Goal: Information Seeking & Learning: Learn about a topic

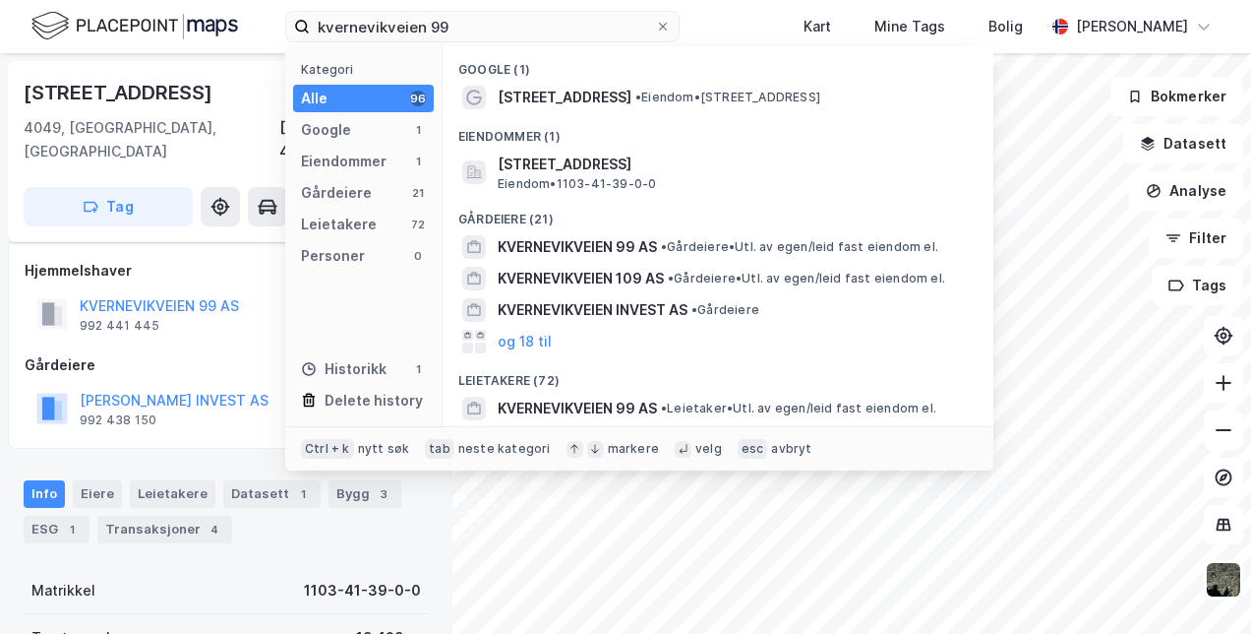
scroll to position [160, 0]
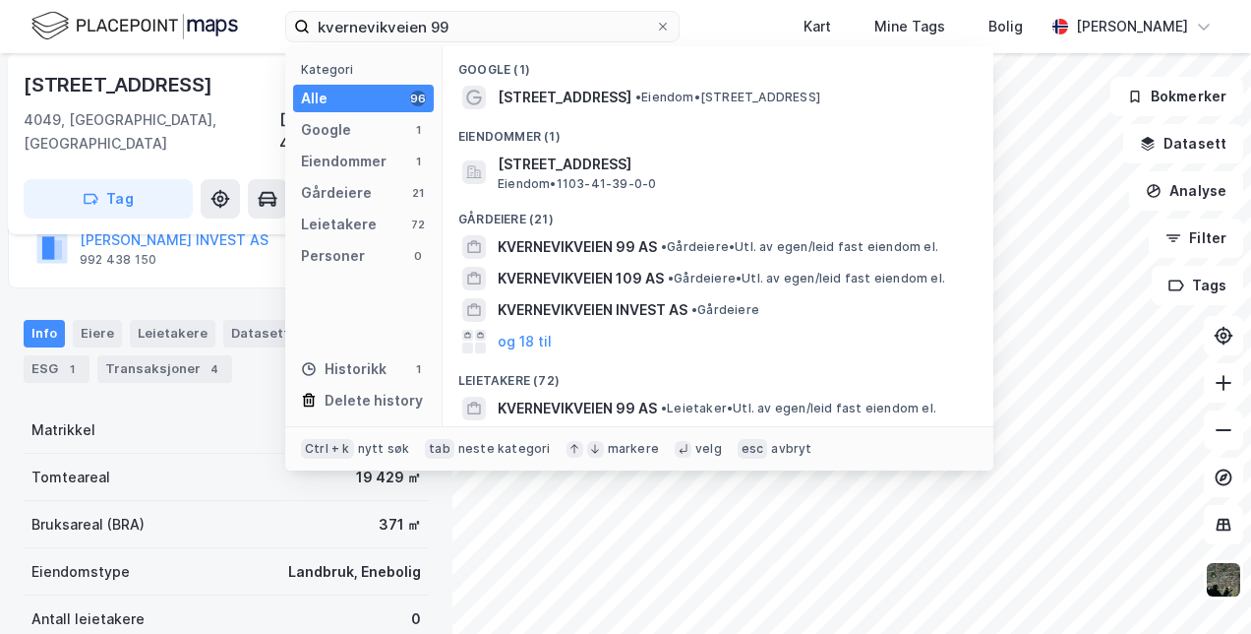
click at [80, 48] on div "kvernevikveien 99 Kategori Alle 96 Google 1 Eiendommer 1 Gårdeiere 21 Leietaker…" at bounding box center [625, 26] width 1251 height 53
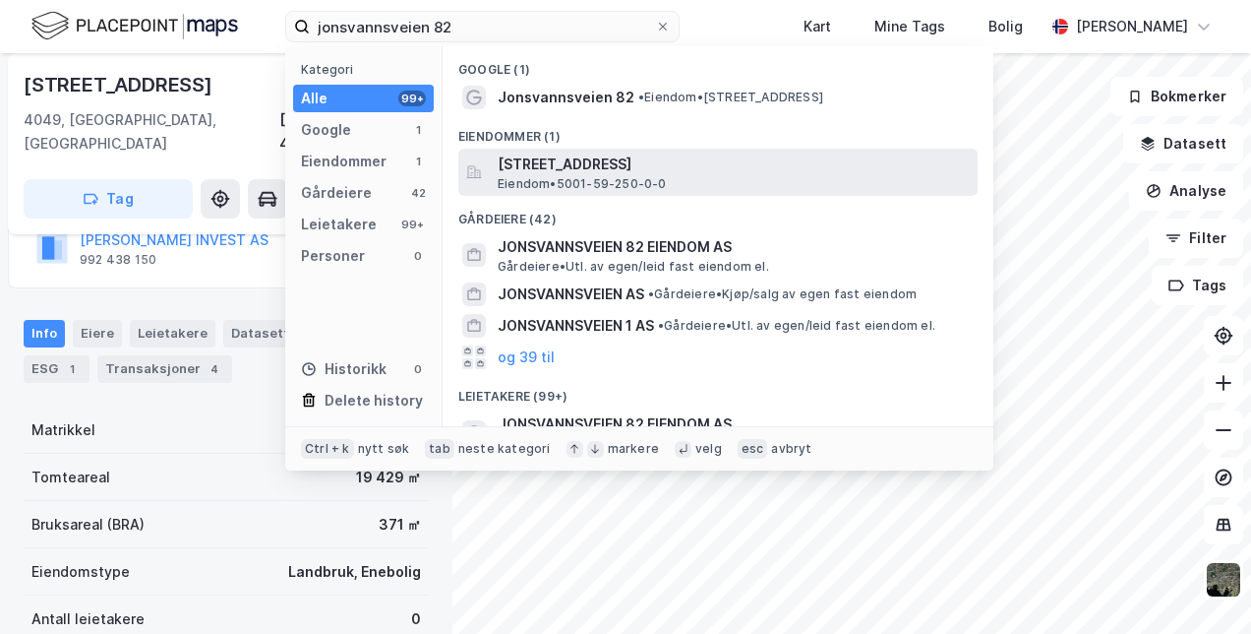
click at [532, 160] on span "[STREET_ADDRESS]" at bounding box center [734, 164] width 472 height 24
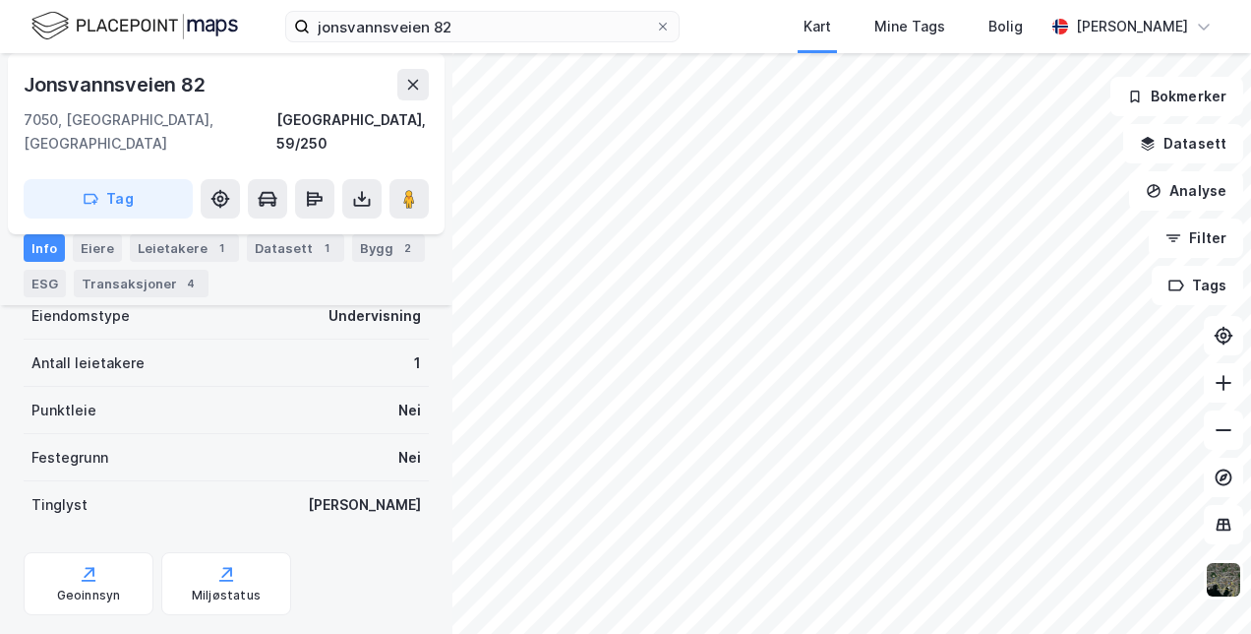
scroll to position [570, 0]
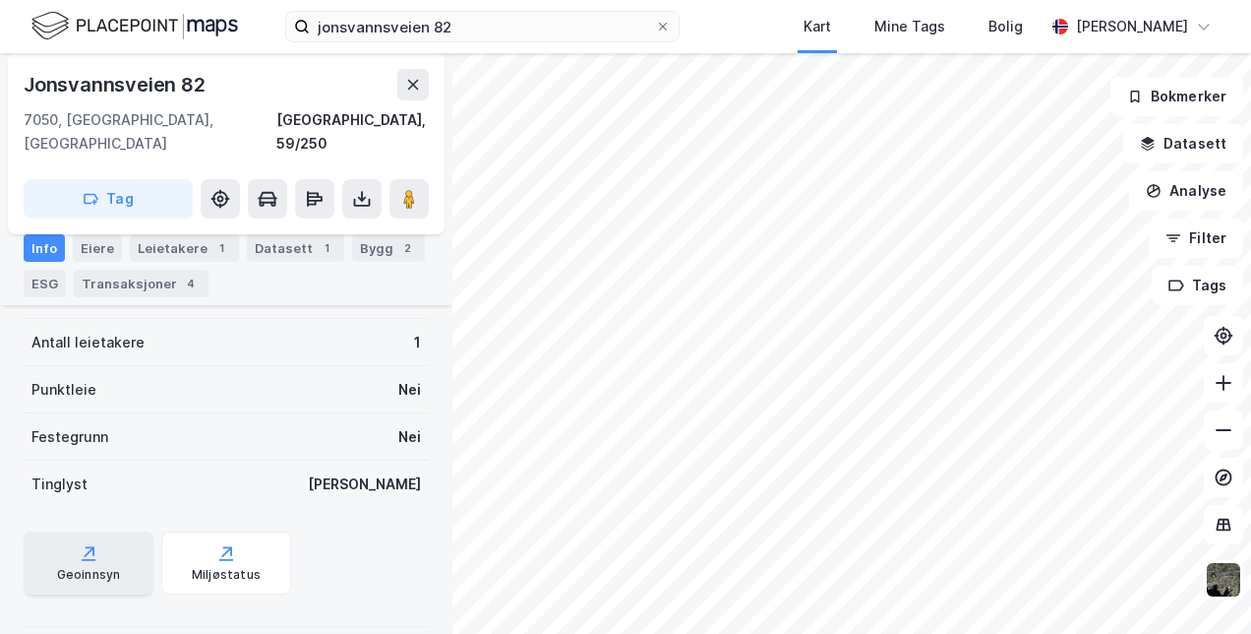
click at [87, 541] on div "Geoinnsyn" at bounding box center [89, 562] width 130 height 63
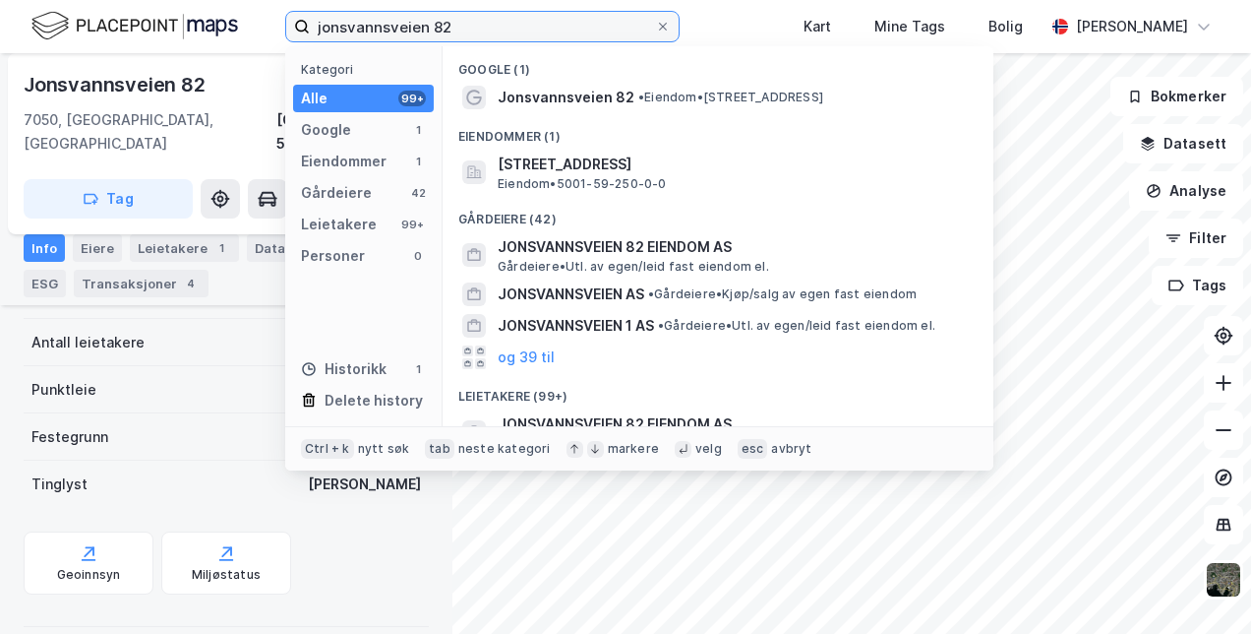
drag, startPoint x: 466, startPoint y: 20, endPoint x: 205, endPoint y: 31, distance: 261.9
click at [205, 31] on div "jonsvannsveien 82 Kategori Alle 99+ Google 1 Eiendommer 1 Gårdeiere 42 Leietake…" at bounding box center [625, 26] width 1251 height 53
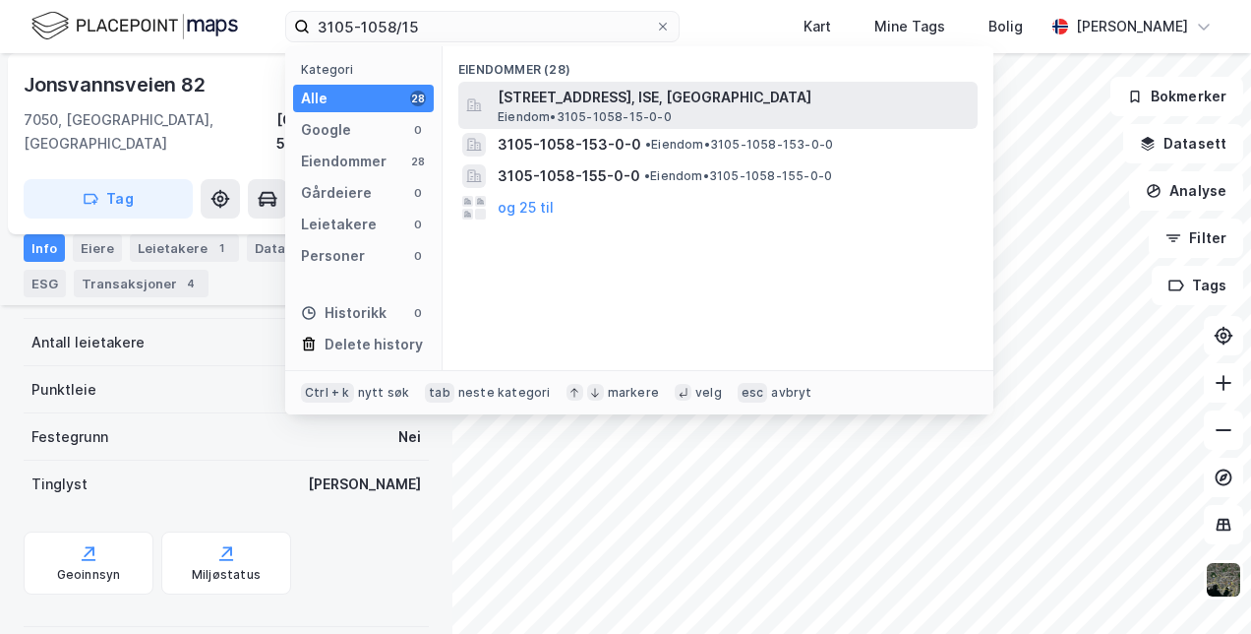
click at [529, 98] on span "[STREET_ADDRESS], ISE, [GEOGRAPHIC_DATA]" at bounding box center [734, 98] width 472 height 24
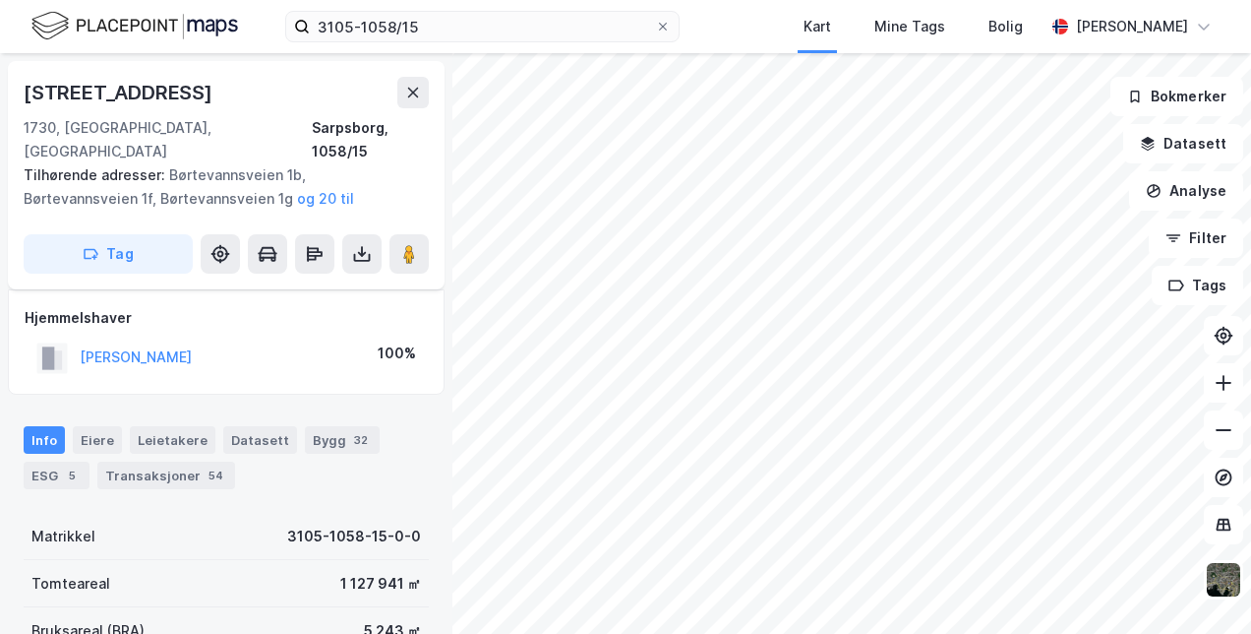
scroll to position [485, 0]
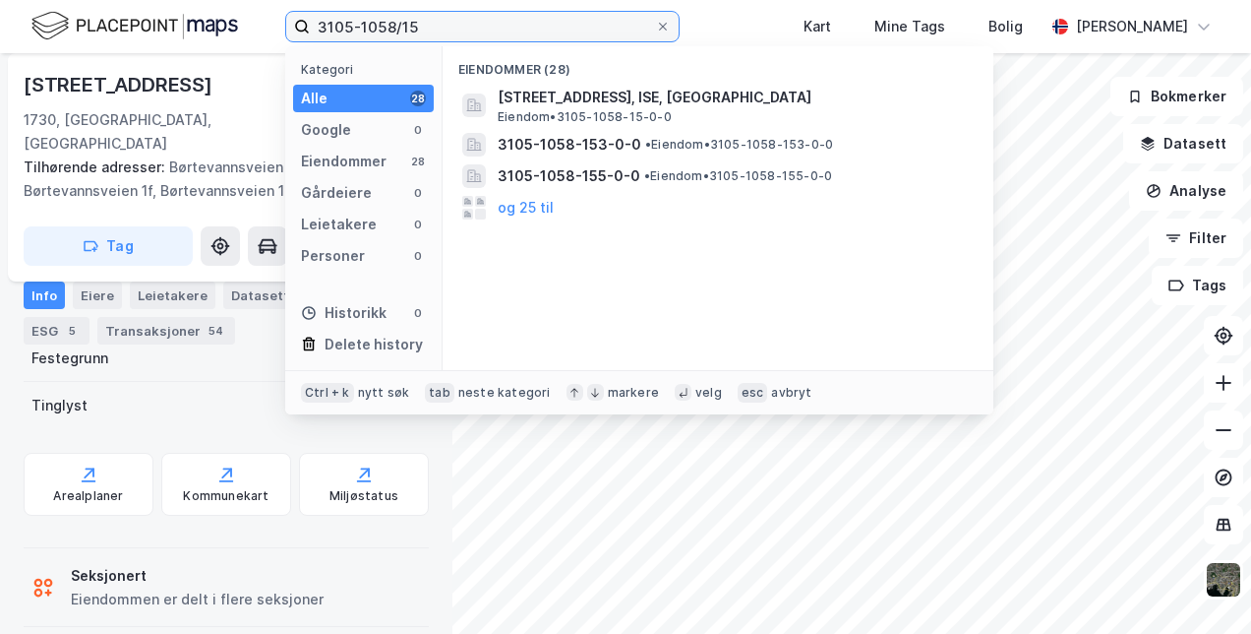
click at [436, 20] on input "3105-1058/15" at bounding box center [482, 27] width 345 height 30
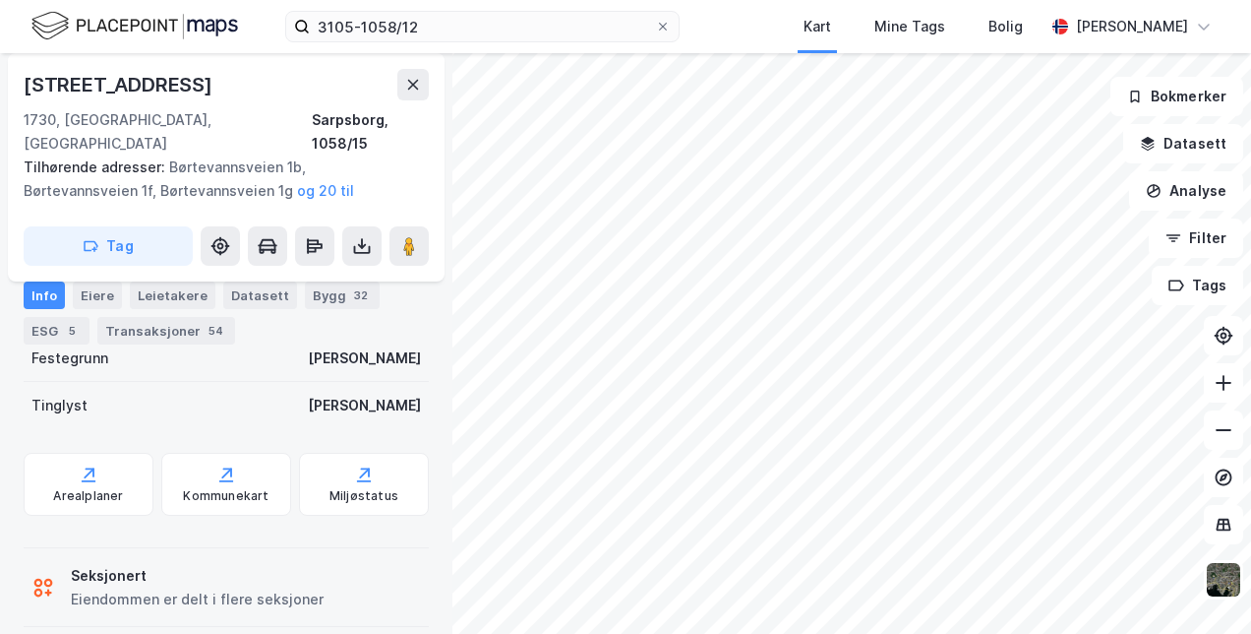
scroll to position [0, 0]
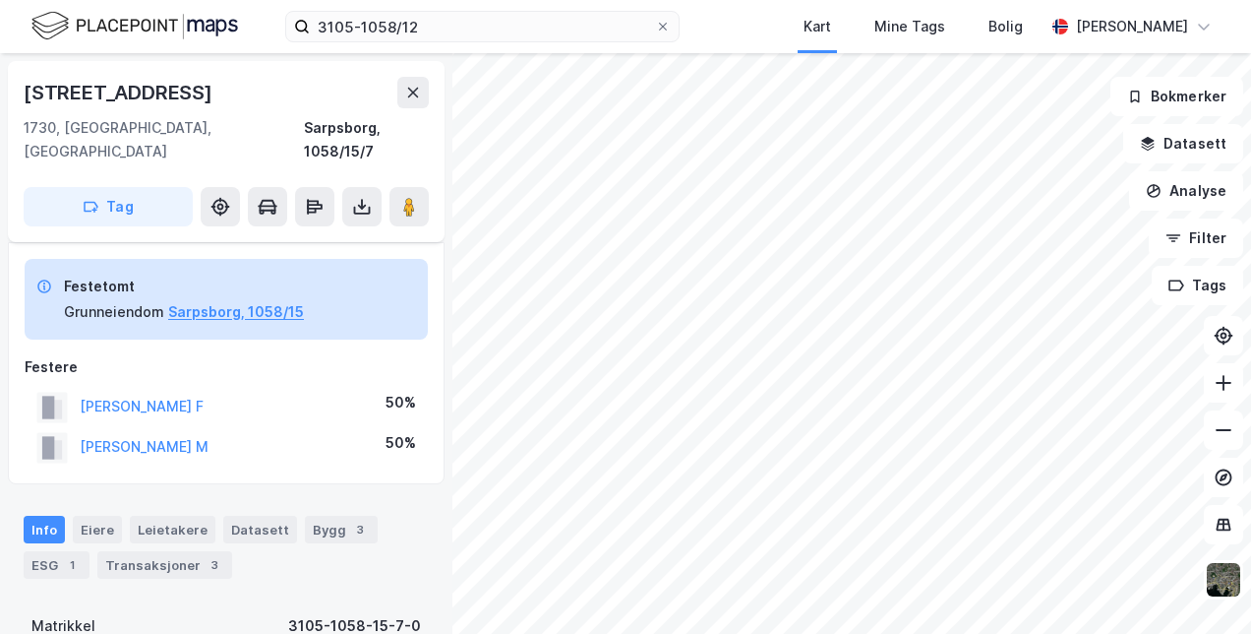
scroll to position [425, 0]
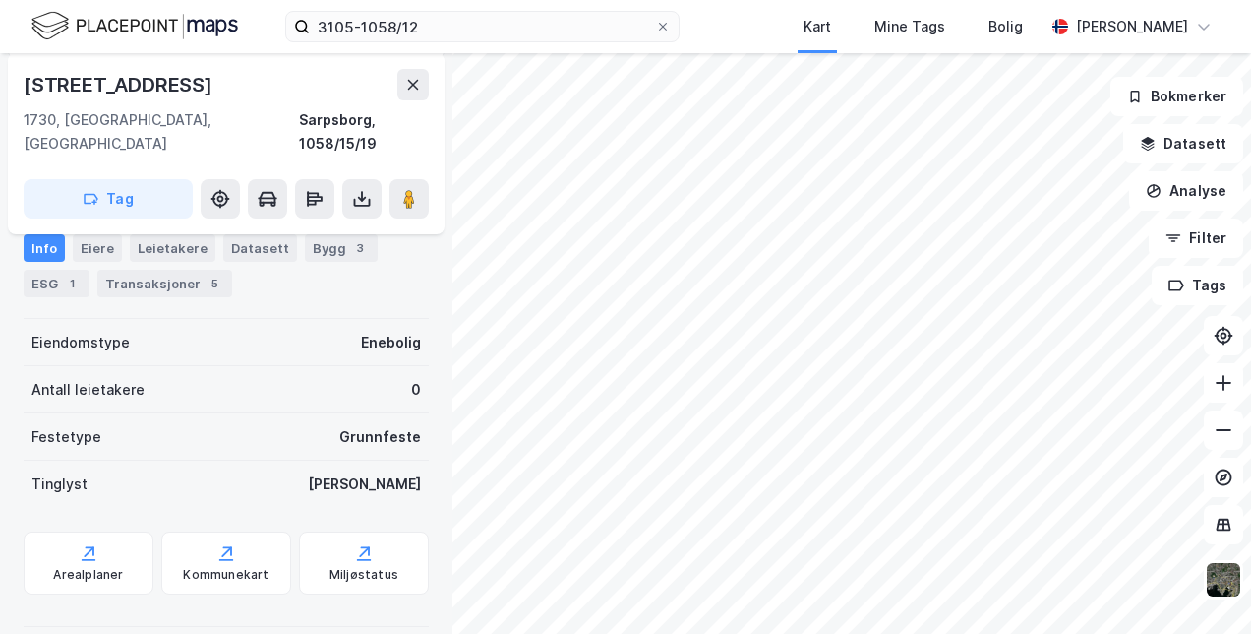
scroll to position [425, 0]
click at [323, 247] on div "Bygg 3" at bounding box center [341, 248] width 73 height 28
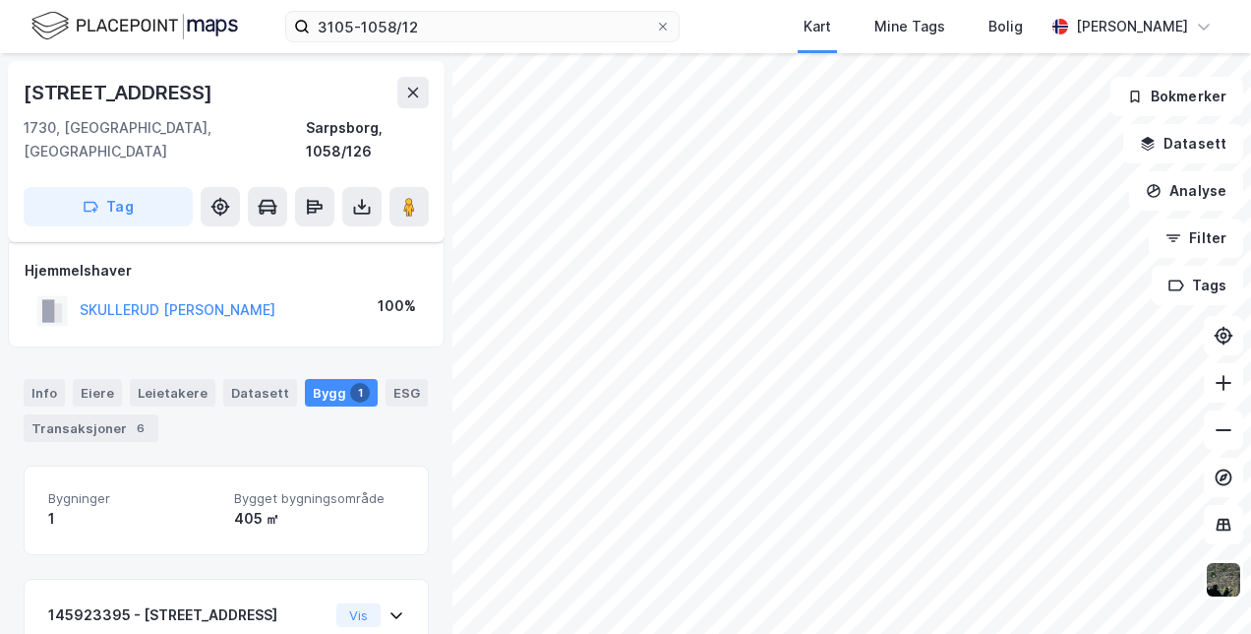
scroll to position [140, 0]
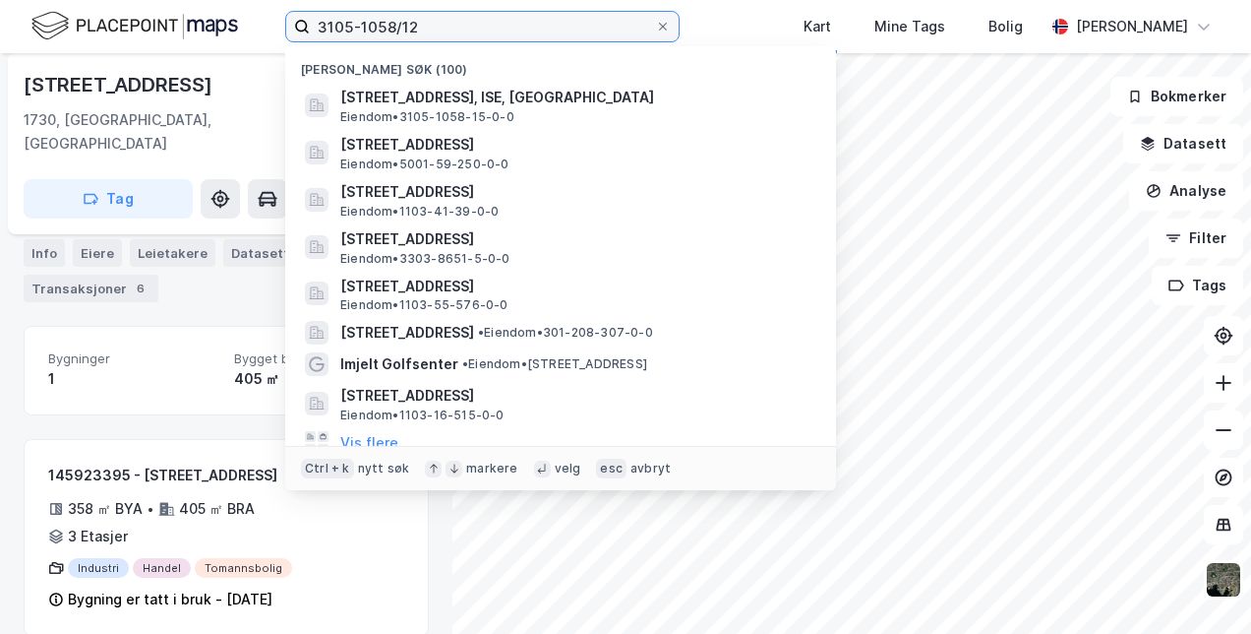
drag, startPoint x: 450, startPoint y: 35, endPoint x: 114, endPoint y: 19, distance: 335.9
click at [114, 19] on div "3105-1058/12 Nylige søk (100) Børtevannsveien 1A, 1730, ISE, [GEOGRAPHIC_DATA] …" at bounding box center [625, 26] width 1251 height 53
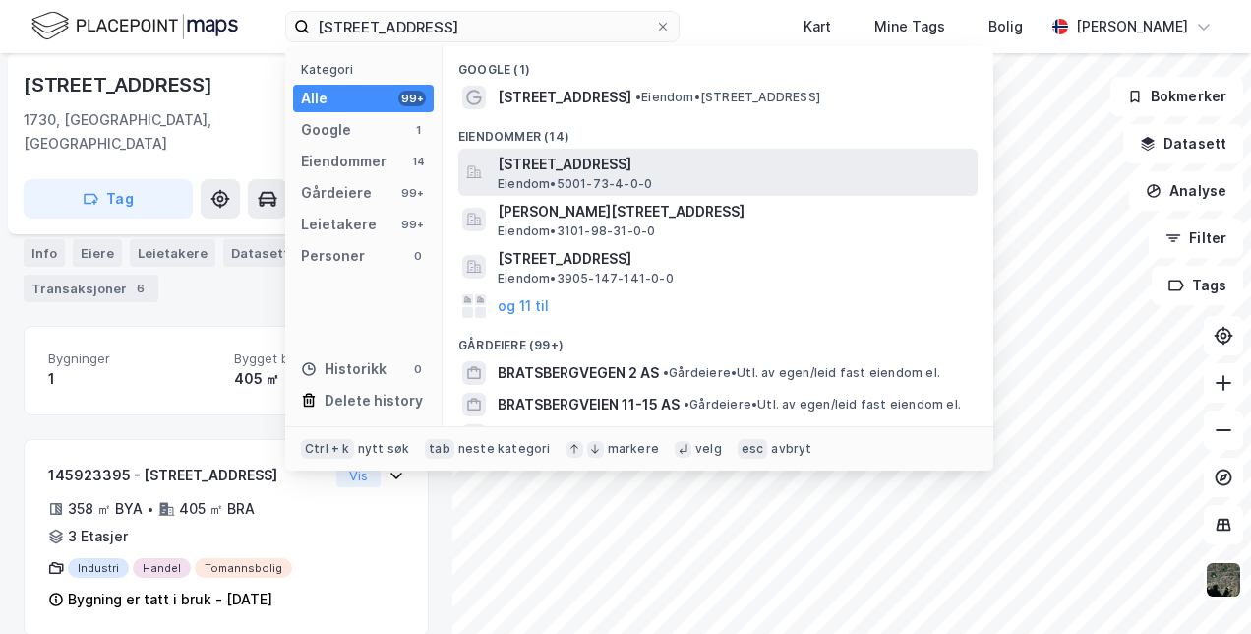
click at [544, 157] on span "[STREET_ADDRESS]" at bounding box center [734, 164] width 472 height 24
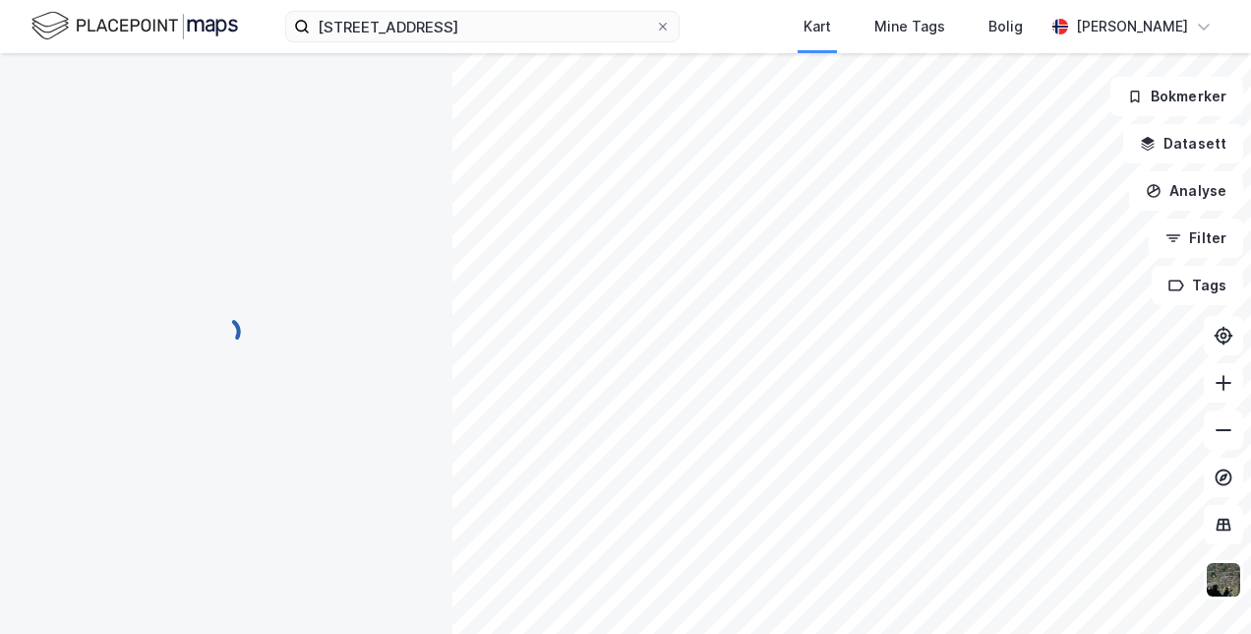
scroll to position [128, 0]
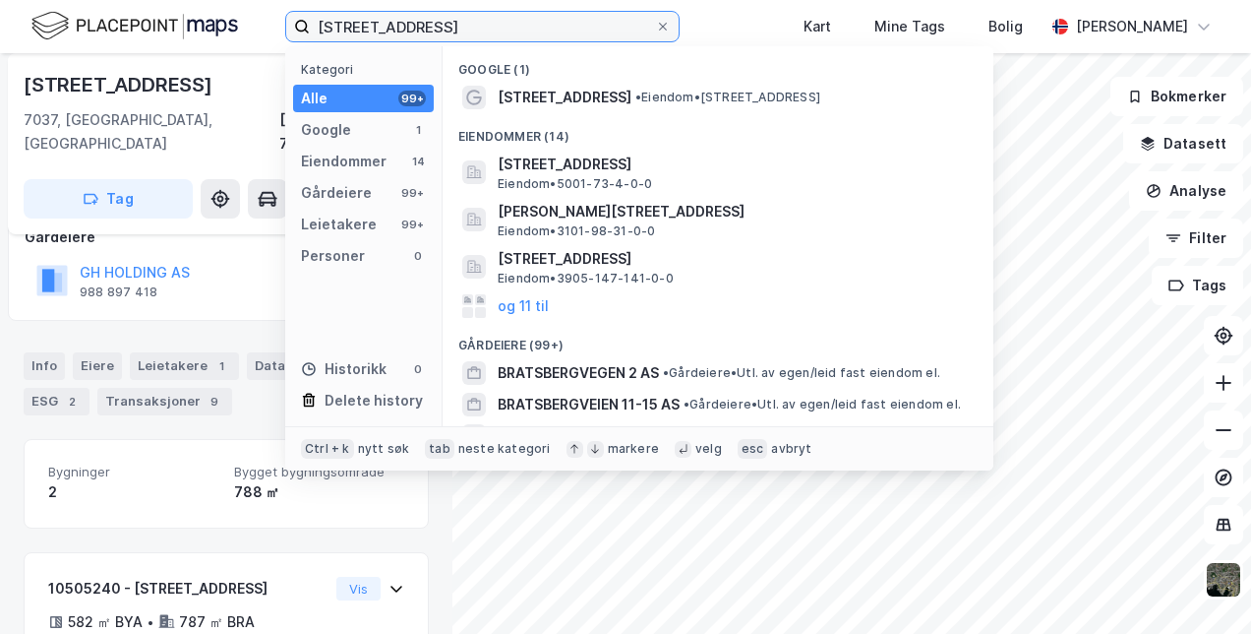
click at [469, 24] on input "[STREET_ADDRESS]" at bounding box center [482, 27] width 345 height 30
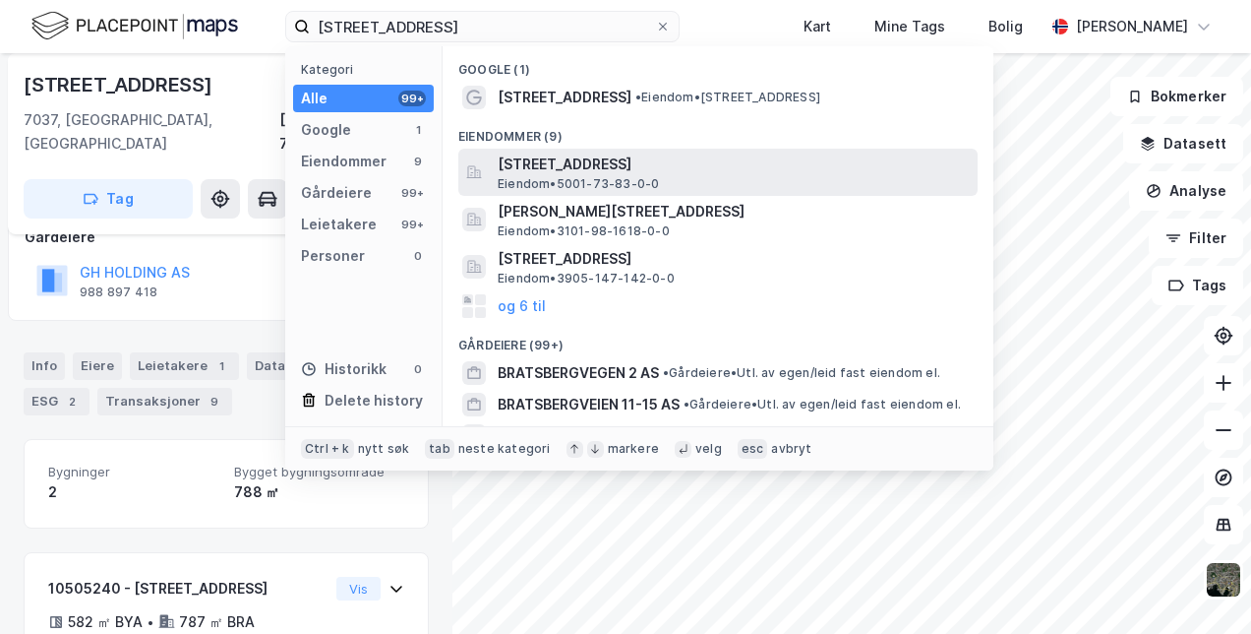
click at [559, 160] on span "[STREET_ADDRESS]" at bounding box center [734, 164] width 472 height 24
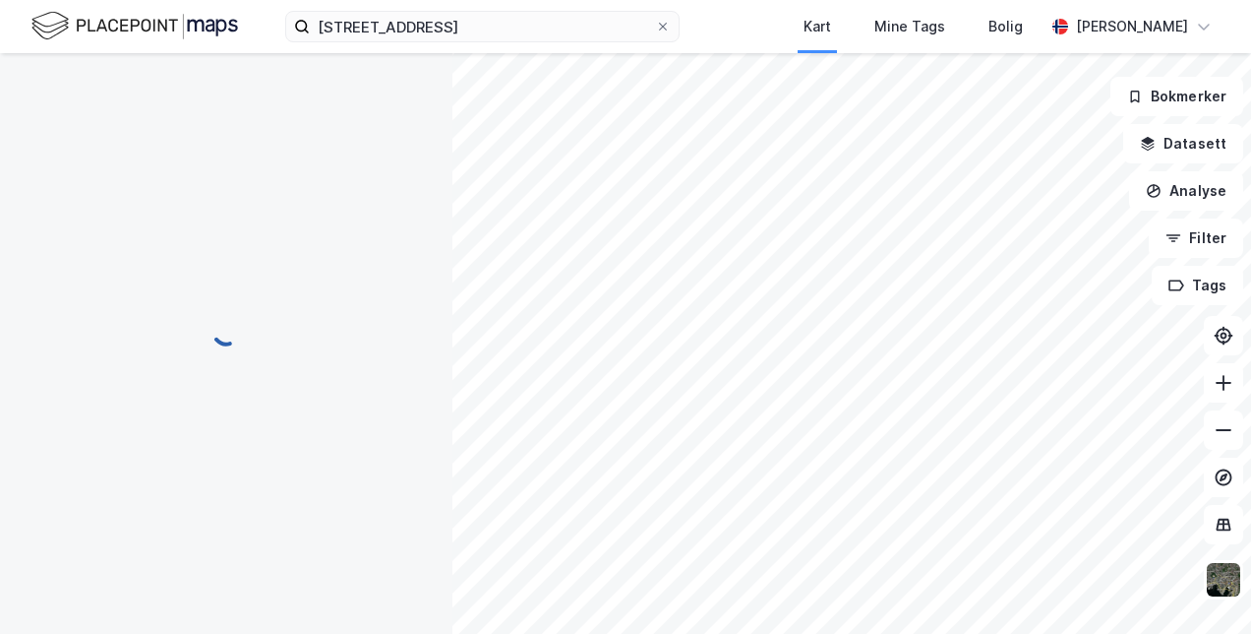
scroll to position [128, 0]
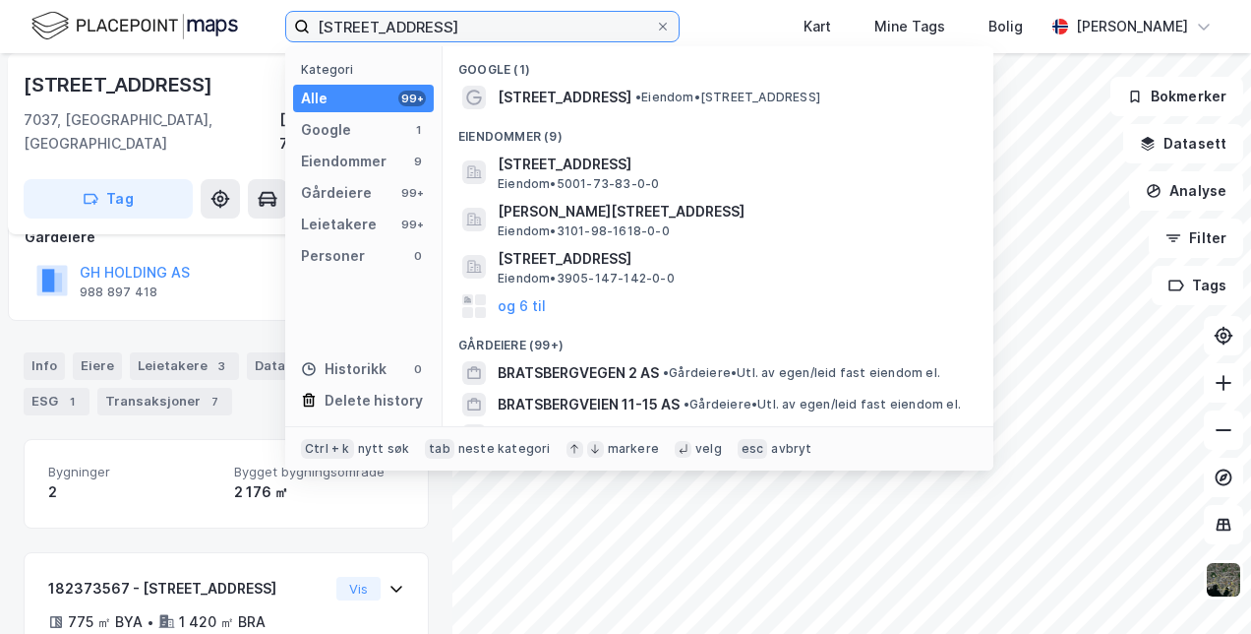
drag, startPoint x: 466, startPoint y: 17, endPoint x: 78, endPoint y: 4, distance: 388.8
click at [78, 4] on div "[STREET_ADDRESS] Kategori Alle 99+ Google 1 Eiendommer 9 Gårdeiere 99+ Leietake…" at bounding box center [625, 26] width 1251 height 53
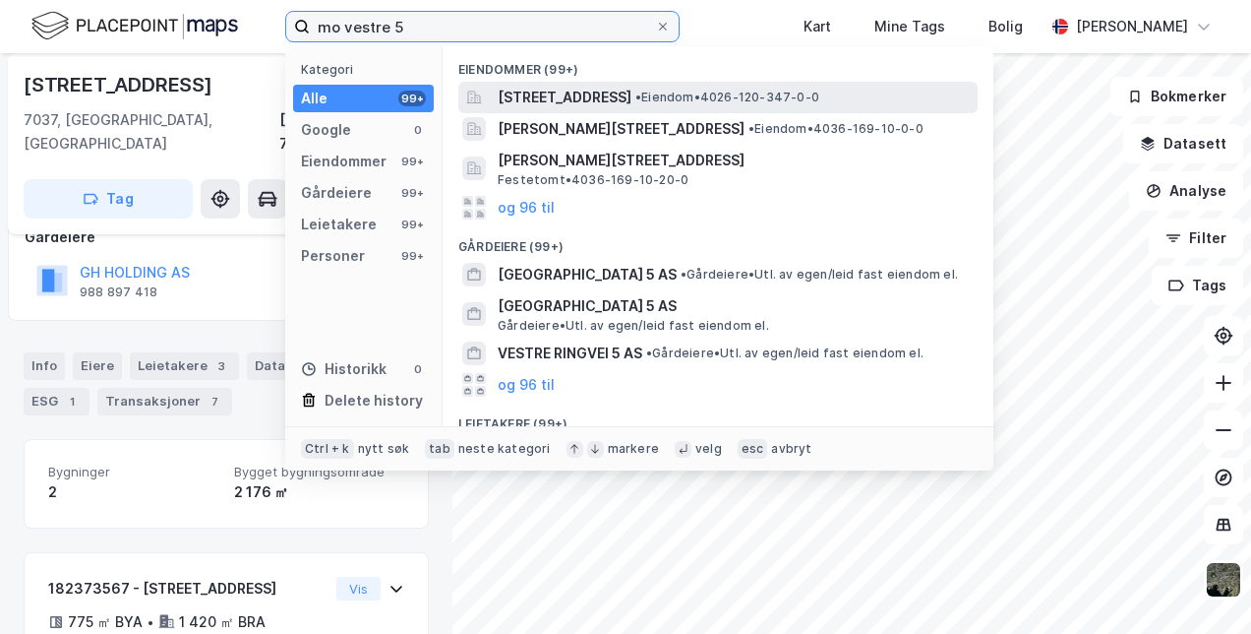
type input "mo vestre 5"
click at [597, 85] on div "[STREET_ADDRESS] • Eiendom • 4026-120-347-0-0" at bounding box center [717, 97] width 519 height 31
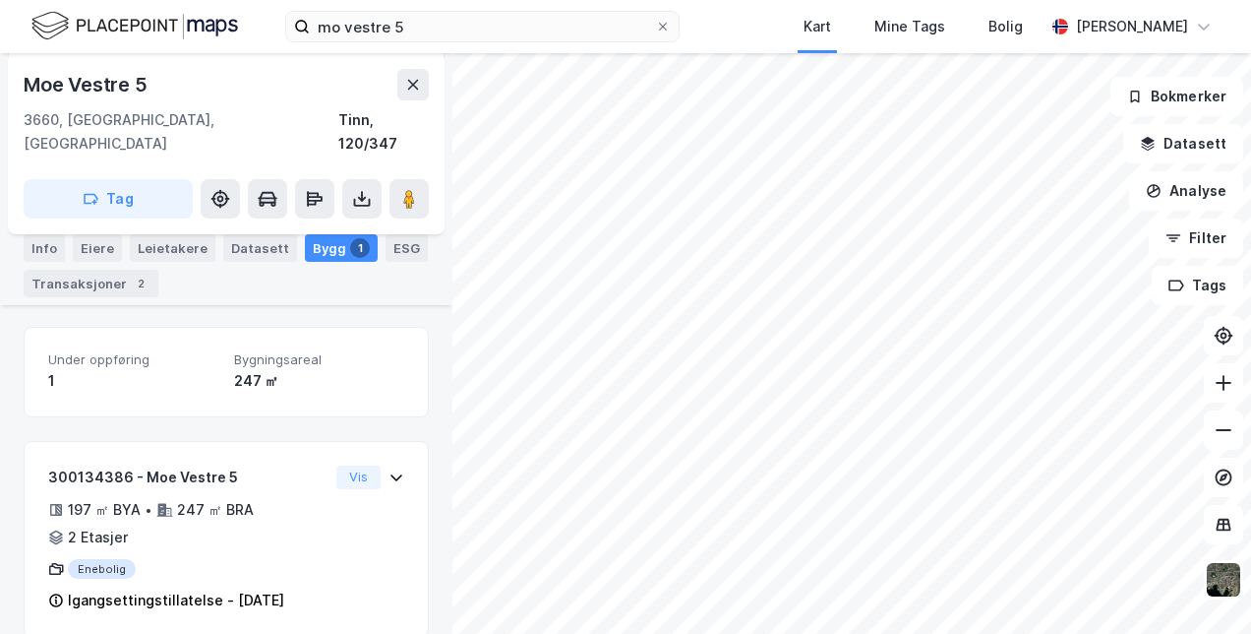
scroll to position [293, 0]
